Goal: Communication & Community: Answer question/provide support

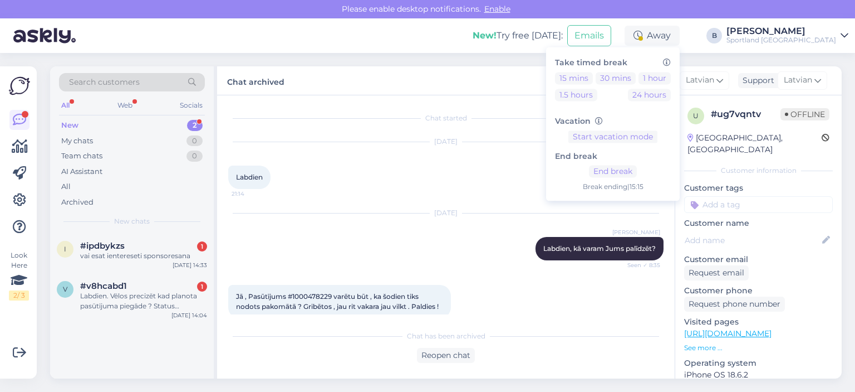
scroll to position [224, 0]
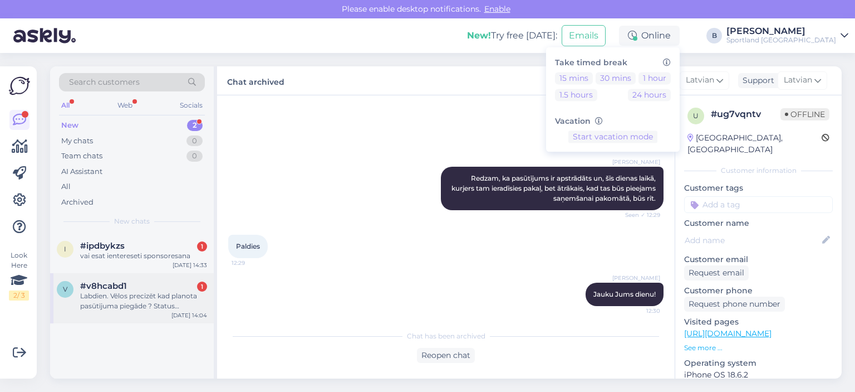
click at [142, 304] on div "Labdien. Vēlos precizēt kad planota pasūtījuma piegāde ? Status nemainās no 27.…" at bounding box center [143, 301] width 127 height 20
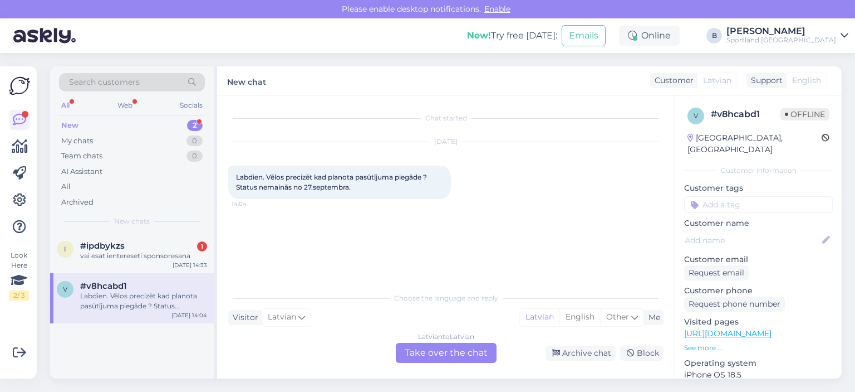
click at [450, 350] on div "Latvian to Latvian Take over the chat" at bounding box center [446, 353] width 101 height 20
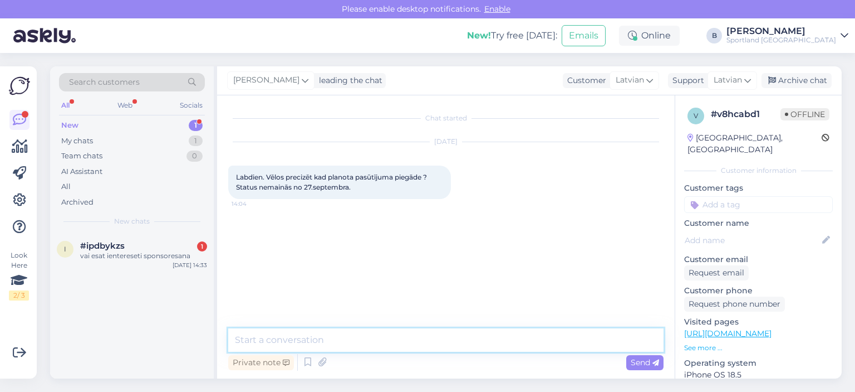
click at [407, 343] on textarea at bounding box center [446, 339] width 436 height 23
type textarea "Sveiki, kāds ir pasūtījuma numurs?"
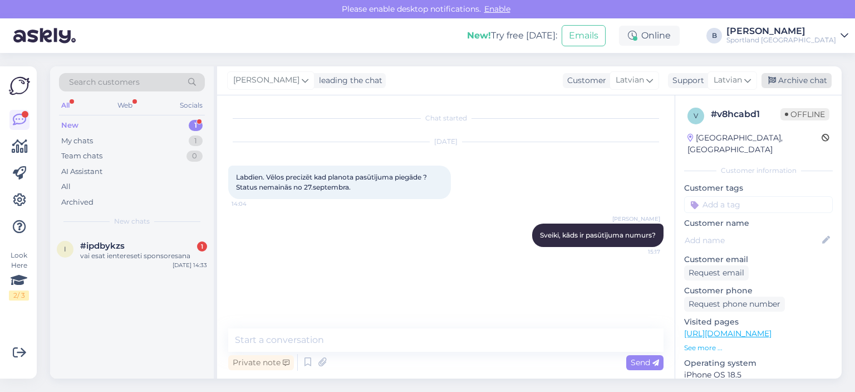
click at [786, 76] on div "Archive chat" at bounding box center [797, 80] width 70 height 15
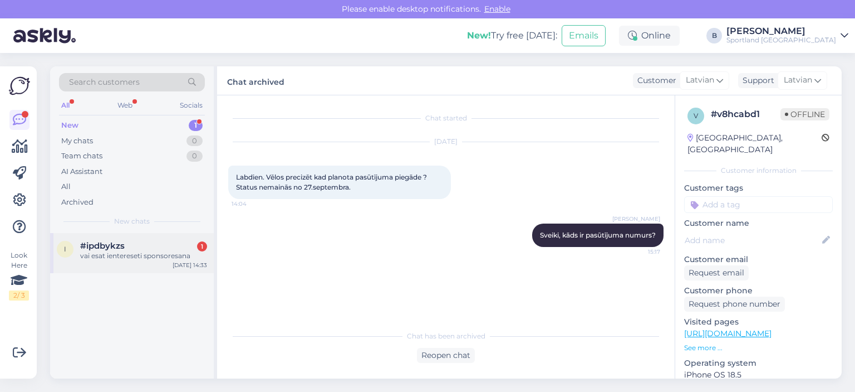
click at [143, 245] on div "#ipdbykzs 1" at bounding box center [143, 246] width 127 height 10
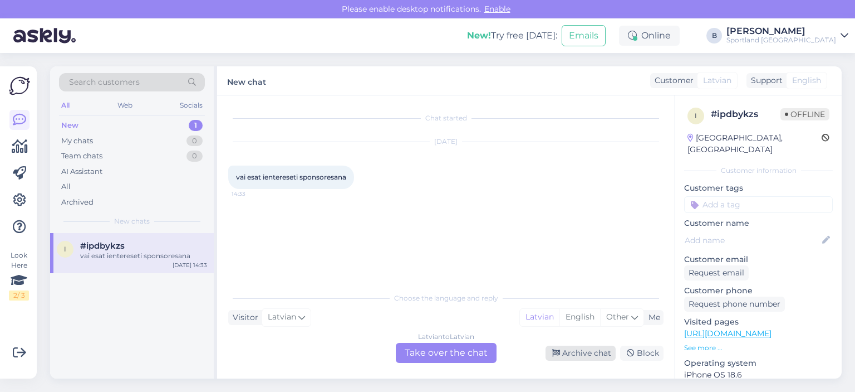
click at [549, 353] on div "Archive chat" at bounding box center [581, 352] width 70 height 15
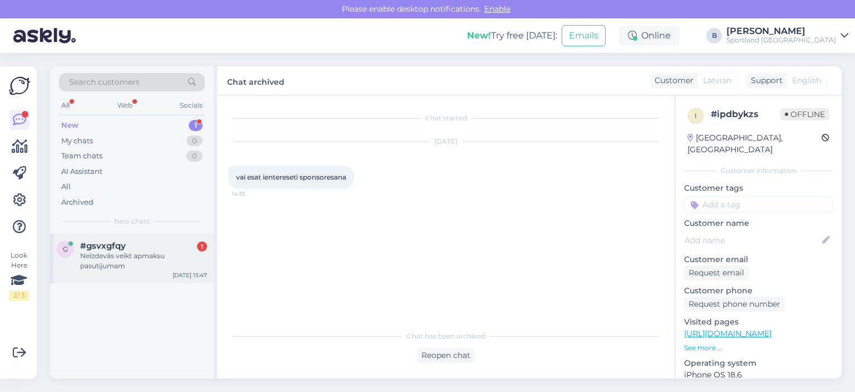
click at [124, 262] on div "Neizdevās veikt apmaksu pasutijumam" at bounding box center [143, 261] width 127 height 20
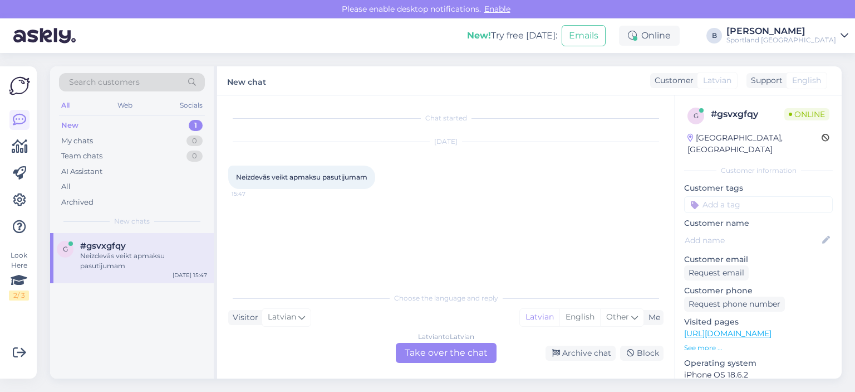
click at [466, 362] on div "Latvian to Latvian Take over the chat" at bounding box center [446, 353] width 101 height 20
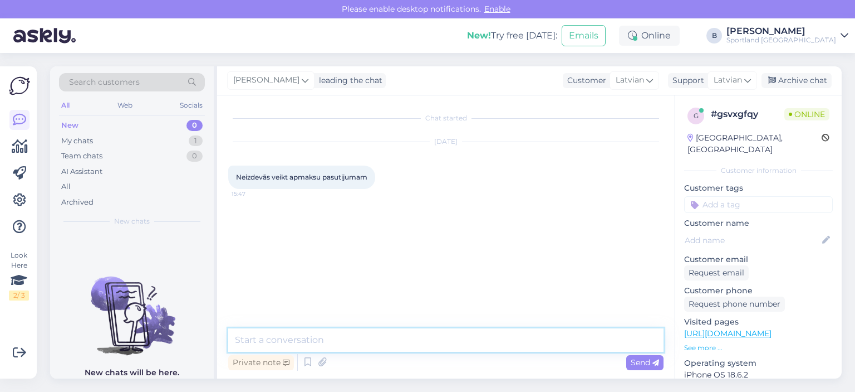
click at [451, 347] on textarea at bounding box center [446, 339] width 436 height 23
type textarea "S"
type textarea "Sveiki, kāds ir pasūtījuma numurs?"
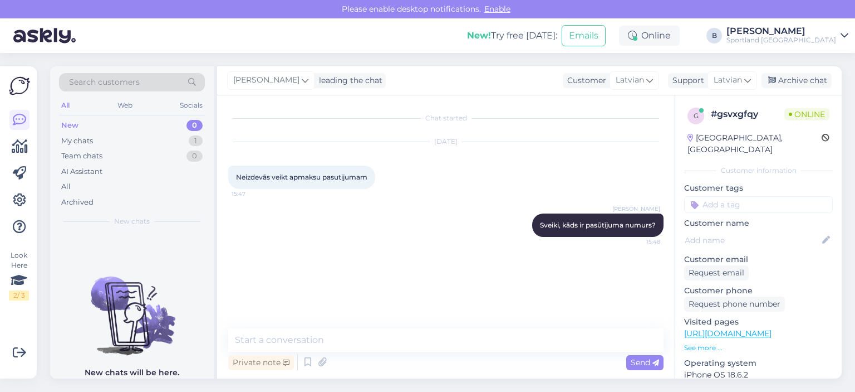
click at [795, 72] on div "[PERSON_NAME] leading the chat Customer Latvian Support Latvian Archive chat" at bounding box center [529, 80] width 625 height 29
click at [799, 79] on div "Archive chat" at bounding box center [797, 80] width 70 height 15
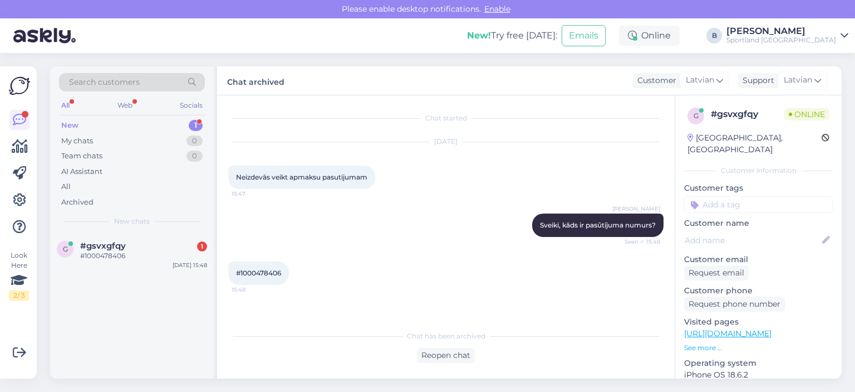
click at [265, 270] on span "#1000478406" at bounding box center [258, 272] width 45 height 8
copy div "1000478406 15:48"
click at [437, 358] on div "Reopen chat" at bounding box center [446, 355] width 58 height 15
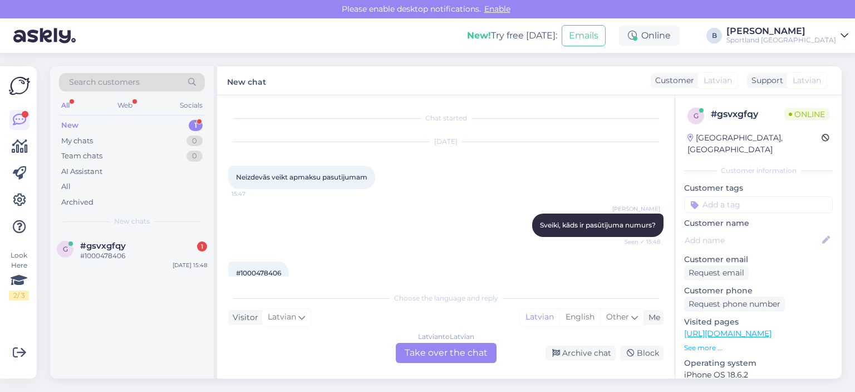
click at [421, 348] on div "Latvian to Latvian Take over the chat" at bounding box center [446, 353] width 101 height 20
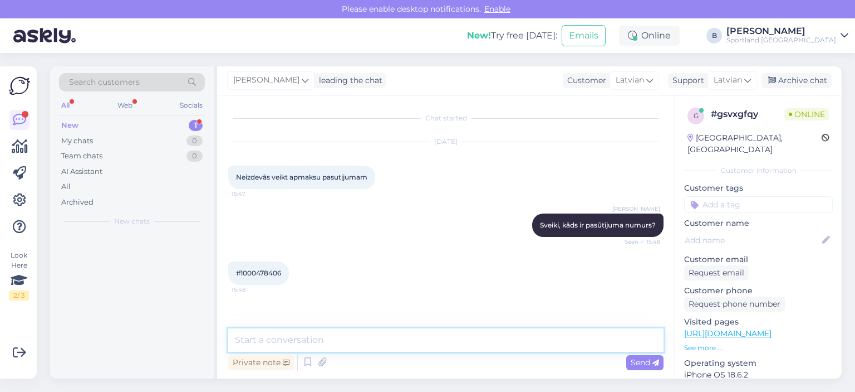
click at [403, 345] on textarea at bounding box center [446, 339] width 436 height 23
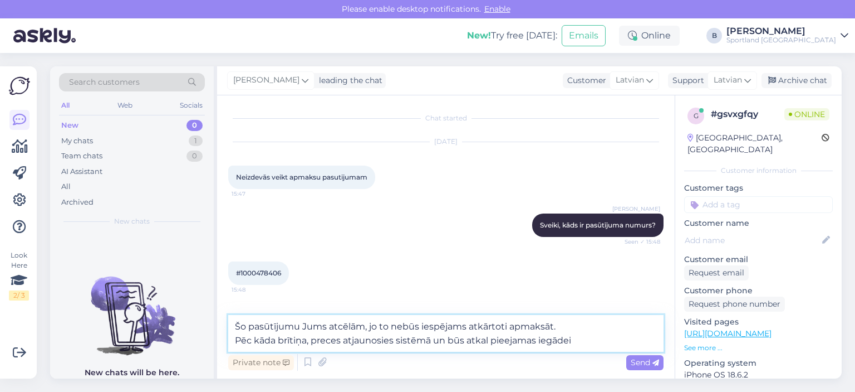
type textarea "Šo pasūtījumu Jums atcēlām, jo to nebūs iespējams atkārtoti apmaksāt. Pēc kāda …"
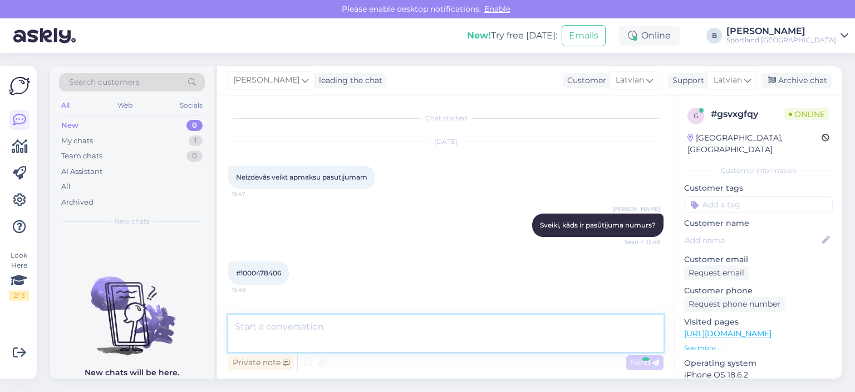
scroll to position [57, 0]
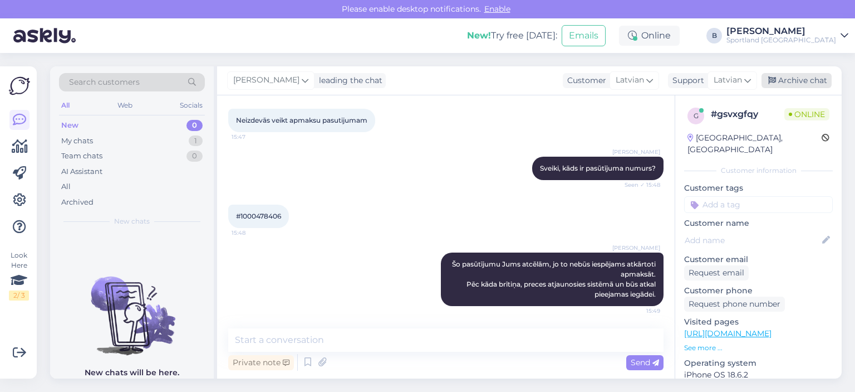
click at [809, 77] on div "Archive chat" at bounding box center [797, 80] width 70 height 15
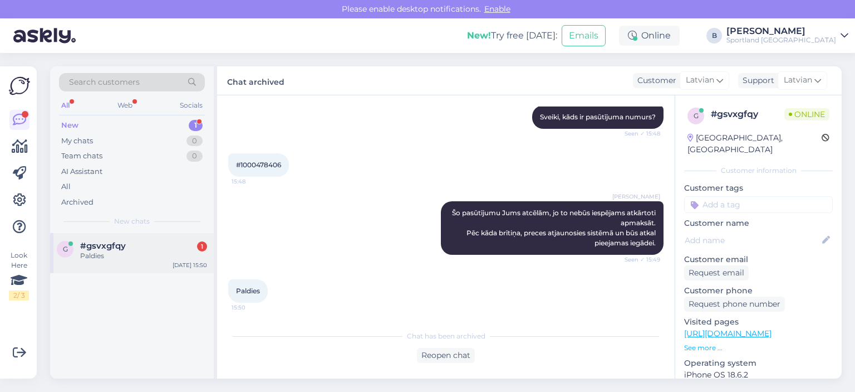
click at [85, 251] on div "Paldies" at bounding box center [143, 256] width 127 height 10
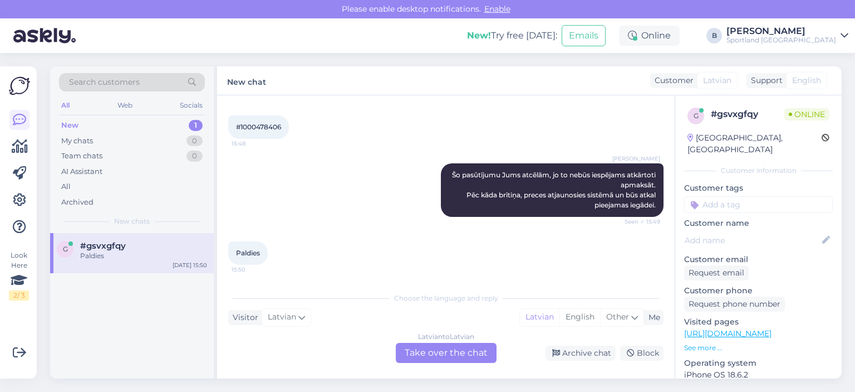
click at [461, 360] on div "Latvian to Latvian Take over the chat" at bounding box center [446, 353] width 101 height 20
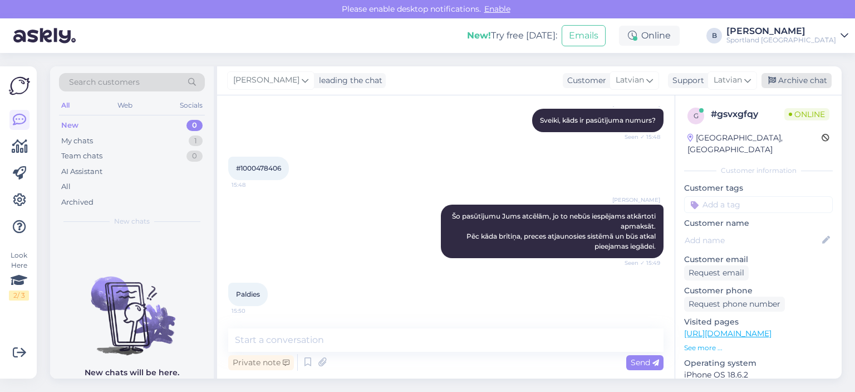
click at [795, 81] on div "Archive chat" at bounding box center [797, 80] width 70 height 15
